Goal: Transaction & Acquisition: Obtain resource

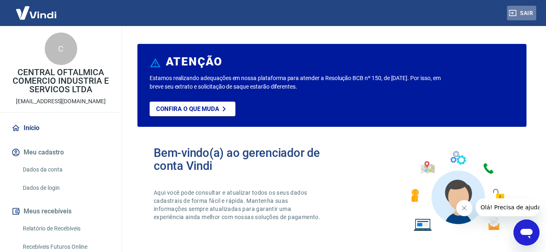
click at [530, 13] on button "Sair" at bounding box center [521, 13] width 29 height 15
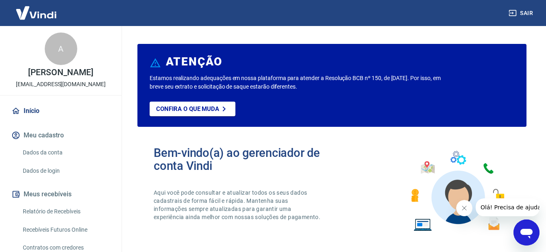
click at [528, 12] on button "Sair" at bounding box center [521, 13] width 29 height 15
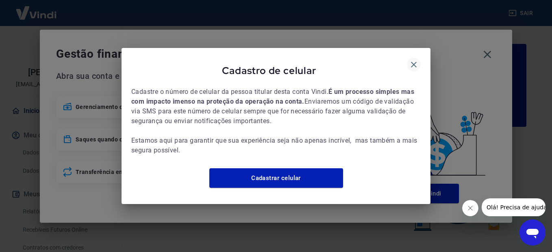
click at [416, 60] on icon "button" at bounding box center [414, 65] width 10 height 10
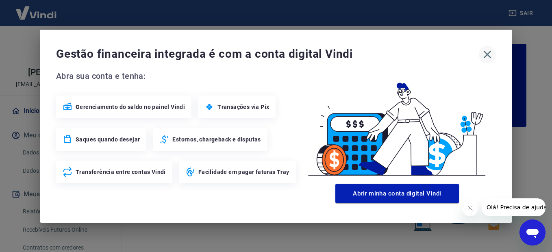
click at [489, 55] on icon "button" at bounding box center [488, 54] width 8 height 8
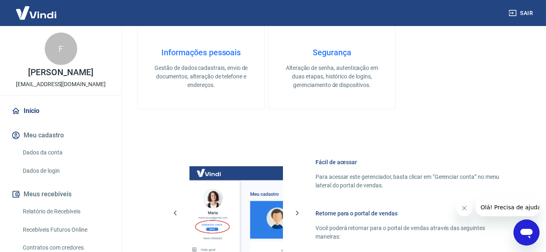
scroll to position [500, 0]
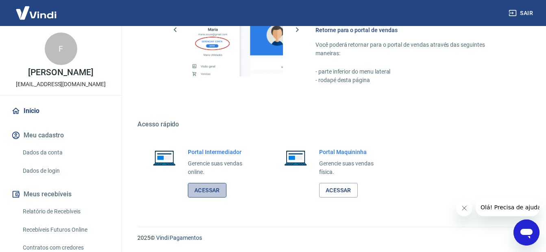
click at [206, 192] on link "Acessar" at bounding box center [207, 190] width 39 height 15
click at [527, 12] on button "Sair" at bounding box center [521, 13] width 29 height 15
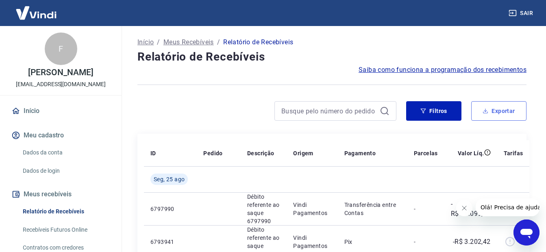
click at [504, 112] on button "Exportar" at bounding box center [498, 111] width 55 height 20
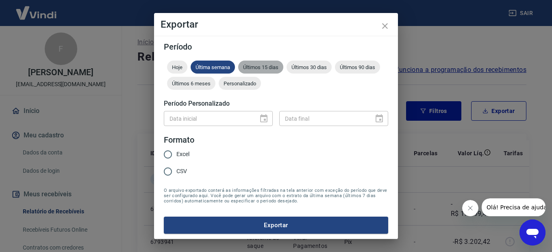
click at [261, 65] on span "Últimos 15 dias" at bounding box center [260, 67] width 45 height 6
click at [169, 170] on input "CSV" at bounding box center [167, 171] width 17 height 17
radio input "true"
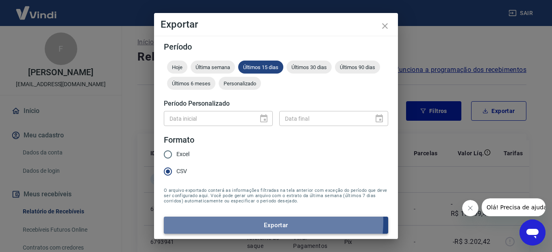
click at [262, 222] on button "Exportar" at bounding box center [276, 225] width 225 height 17
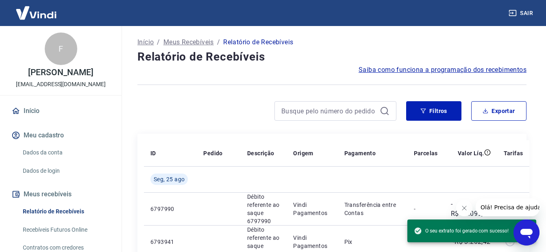
click at [211, 112] on div at bounding box center [266, 111] width 259 height 20
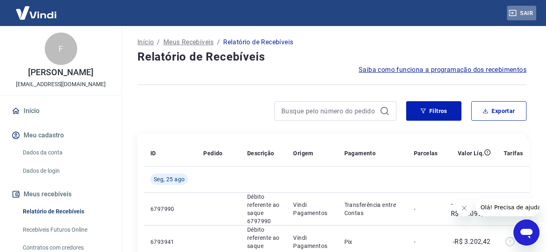
click at [528, 13] on button "Sair" at bounding box center [521, 13] width 29 height 15
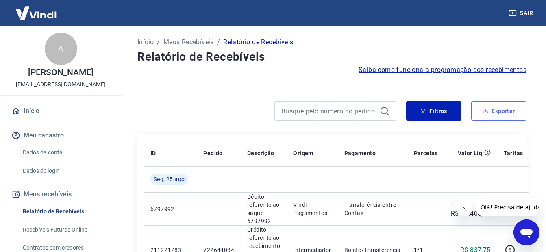
click at [500, 115] on button "Exportar" at bounding box center [498, 111] width 55 height 20
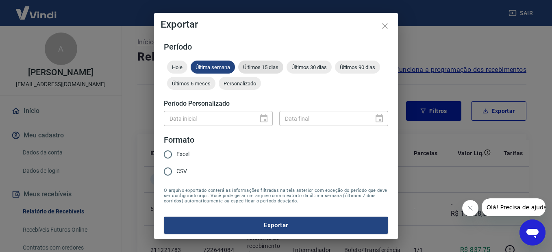
click at [258, 67] on span "Últimos 15 dias" at bounding box center [260, 67] width 45 height 6
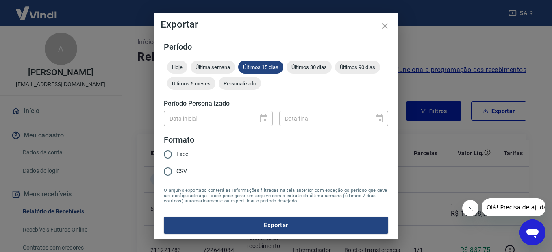
click at [169, 172] on input "CSV" at bounding box center [167, 171] width 17 height 17
radio input "true"
click at [268, 229] on button "Exportar" at bounding box center [276, 225] width 225 height 17
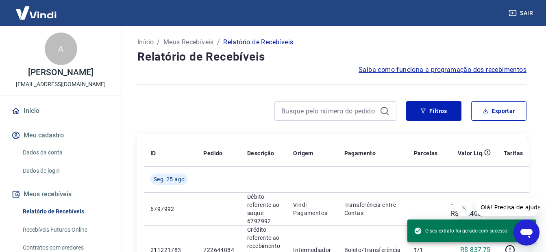
click at [186, 113] on div at bounding box center [266, 111] width 259 height 20
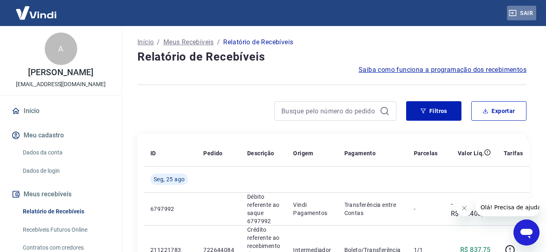
click at [526, 12] on button "Sair" at bounding box center [521, 13] width 29 height 15
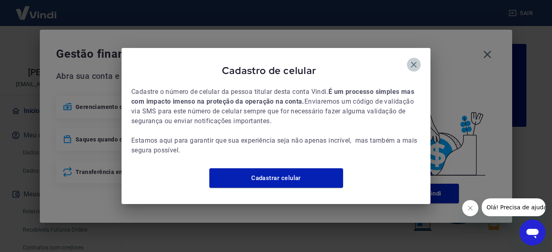
click at [415, 62] on icon "button" at bounding box center [414, 65] width 6 height 6
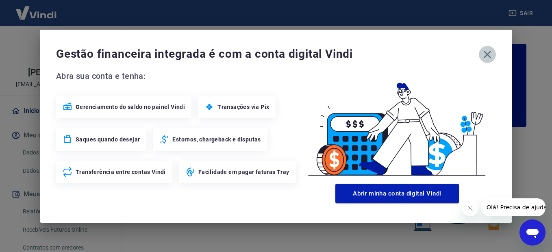
click at [489, 55] on icon "button" at bounding box center [487, 54] width 13 height 13
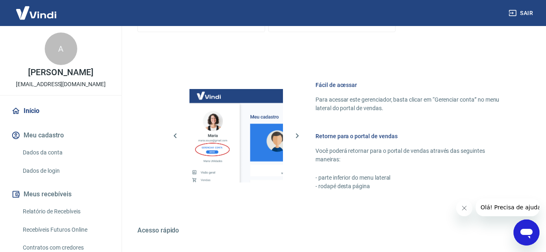
scroll to position [435, 0]
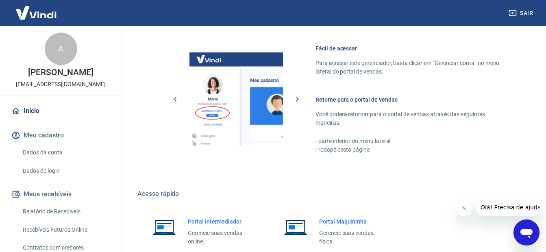
drag, startPoint x: 550, startPoint y: 67, endPoint x: 8, endPoint y: 10, distance: 544.8
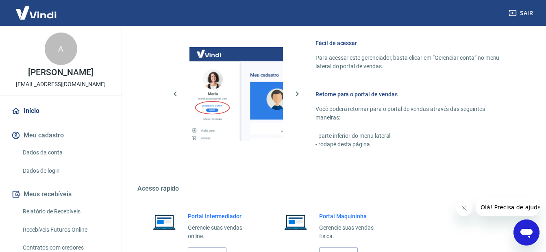
scroll to position [500, 0]
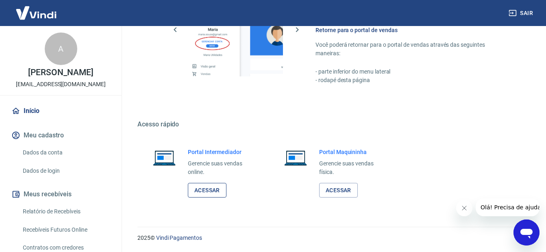
click at [206, 192] on link "Acessar" at bounding box center [207, 190] width 39 height 15
click at [524, 13] on button "Sair" at bounding box center [521, 13] width 29 height 15
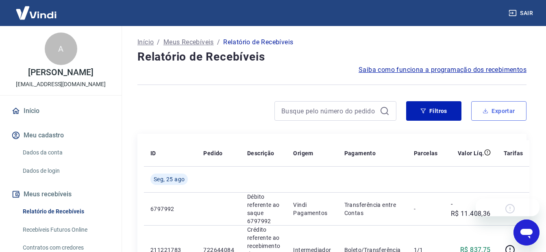
click at [498, 109] on button "Exportar" at bounding box center [498, 111] width 55 height 20
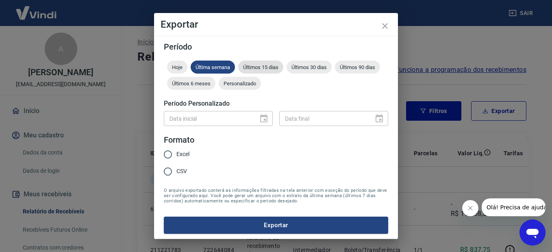
click at [251, 67] on span "Últimos 15 dias" at bounding box center [260, 67] width 45 height 6
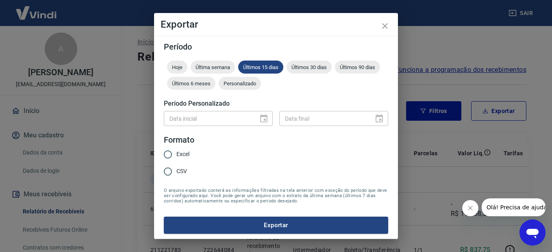
click at [166, 174] on input "CSV" at bounding box center [167, 171] width 17 height 17
radio input "true"
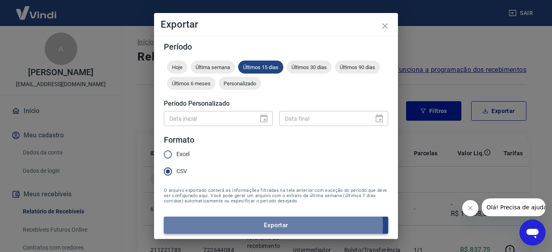
click at [270, 225] on button "Exportar" at bounding box center [276, 225] width 225 height 17
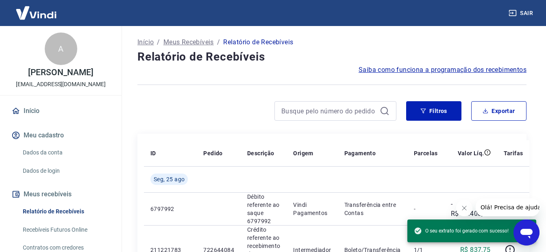
click at [214, 111] on div at bounding box center [266, 111] width 259 height 20
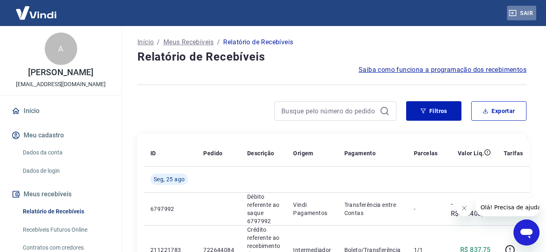
click at [529, 12] on button "Sair" at bounding box center [521, 13] width 29 height 15
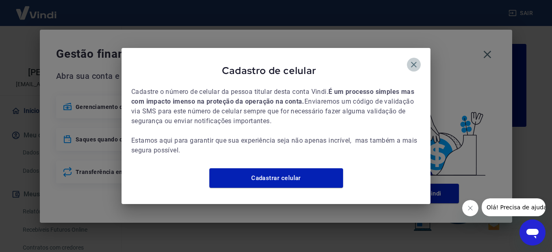
click at [414, 60] on icon "button" at bounding box center [414, 65] width 10 height 10
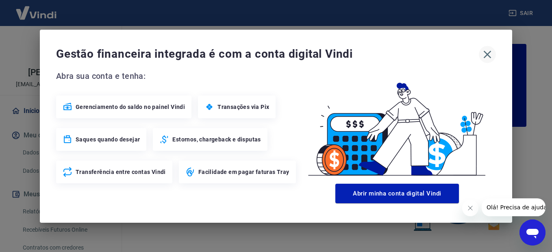
click at [486, 53] on icon "button" at bounding box center [487, 54] width 13 height 13
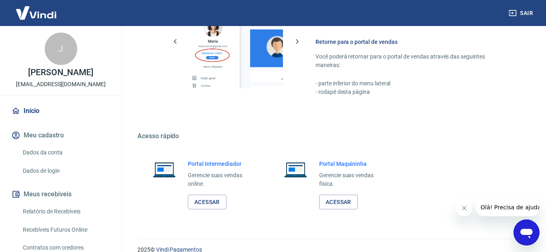
scroll to position [500, 0]
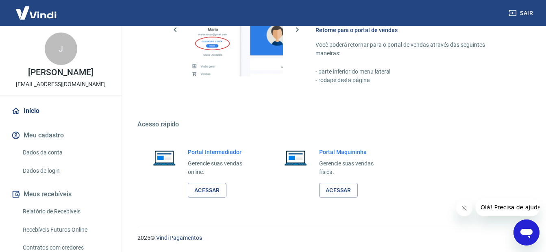
drag, startPoint x: 548, startPoint y: 46, endPoint x: 2, endPoint y: 15, distance: 546.8
click at [207, 190] on link "Acessar" at bounding box center [207, 190] width 39 height 15
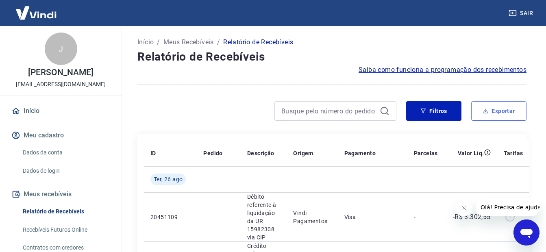
click at [502, 112] on button "Exportar" at bounding box center [498, 111] width 55 height 20
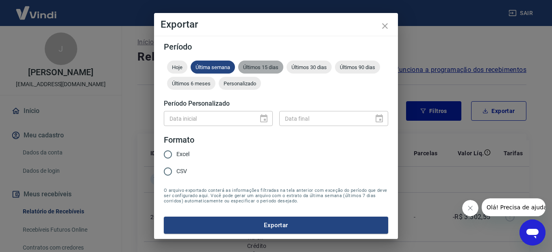
click at [259, 66] on span "Últimos 15 dias" at bounding box center [260, 67] width 45 height 6
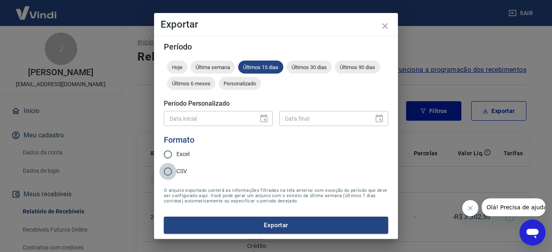
click at [168, 170] on input "CSV" at bounding box center [167, 171] width 17 height 17
radio input "true"
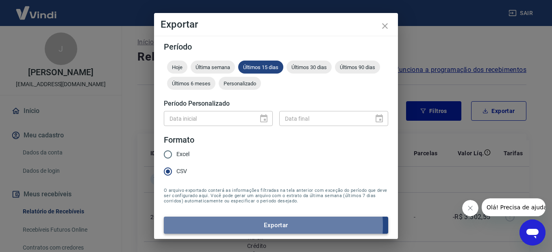
click at [269, 226] on button "Exportar" at bounding box center [276, 225] width 225 height 17
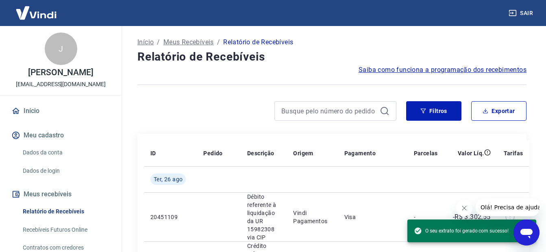
click at [203, 110] on div at bounding box center [266, 111] width 259 height 20
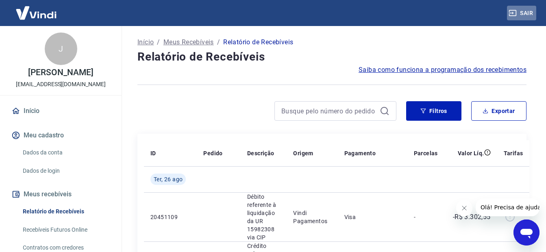
click at [528, 15] on button "Sair" at bounding box center [521, 13] width 29 height 15
